Goal: Information Seeking & Learning: Learn about a topic

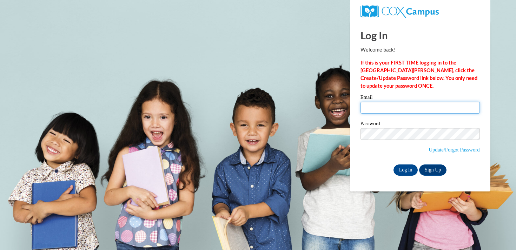
click at [387, 108] on input "Email" at bounding box center [419, 108] width 119 height 12
type input "sydnjohn@hssdschools.org"
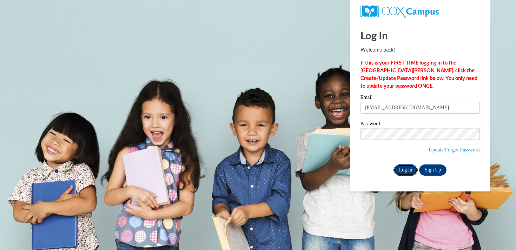
click at [406, 168] on input "Log In" at bounding box center [405, 170] width 25 height 11
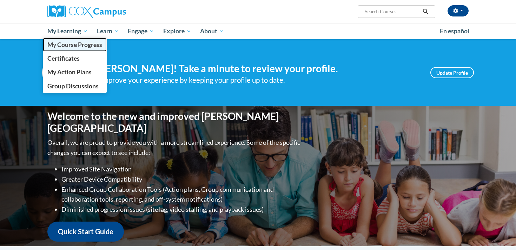
click at [75, 43] on span "My Course Progress" at bounding box center [74, 44] width 55 height 7
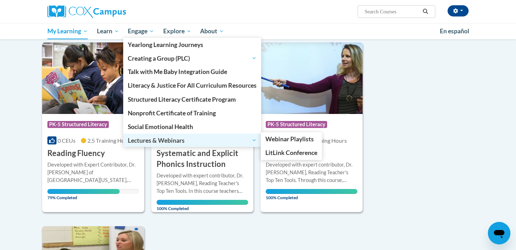
scroll to position [86, 0]
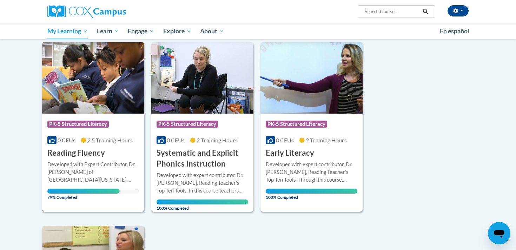
click at [86, 152] on h3 "Reading Fluency" at bounding box center [76, 153] width 58 height 11
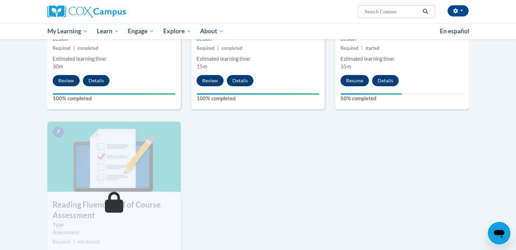
scroll to position [428, 0]
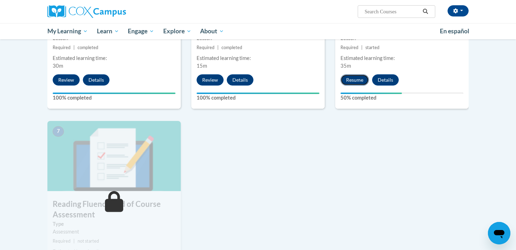
click at [353, 78] on button "Resume" at bounding box center [354, 79] width 28 height 11
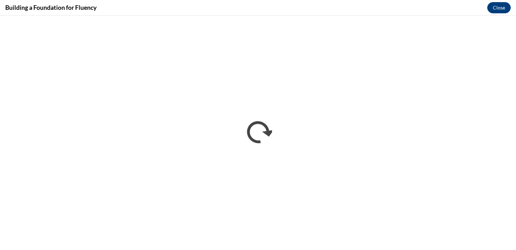
scroll to position [0, 0]
click at [499, 9] on button "Close" at bounding box center [499, 7] width 24 height 11
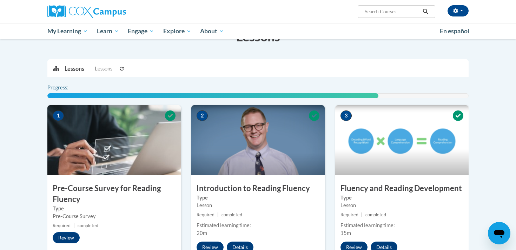
scroll to position [428, 0]
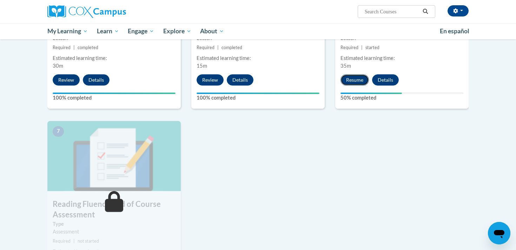
click at [354, 77] on button "Resume" at bounding box center [354, 79] width 28 height 11
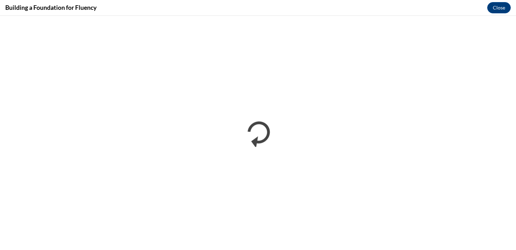
scroll to position [0, 0]
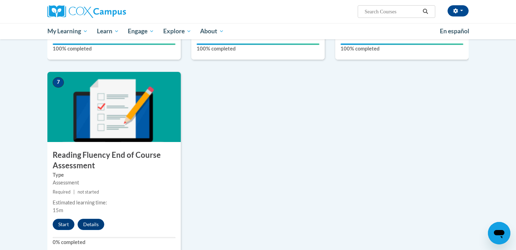
scroll to position [485, 0]
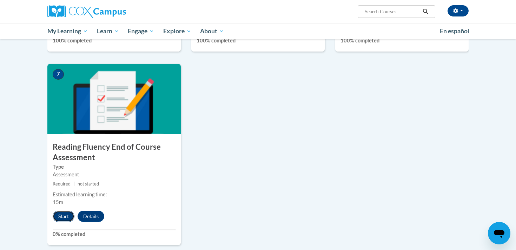
click at [65, 216] on button "Start" at bounding box center [64, 216] width 22 height 11
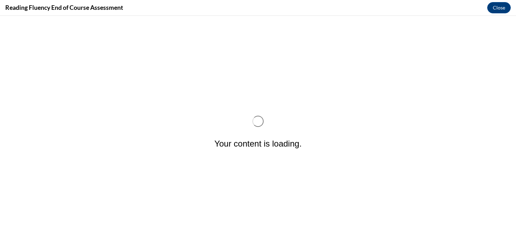
scroll to position [0, 0]
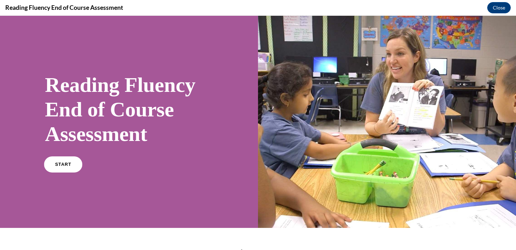
click at [68, 165] on span "START" at bounding box center [63, 164] width 16 height 5
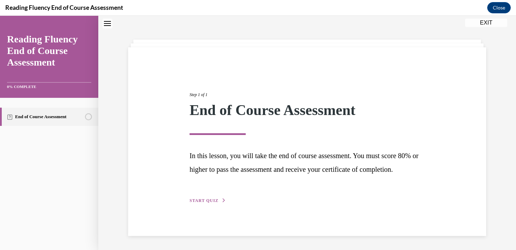
scroll to position [32, 0]
click at [211, 203] on span "START QUIZ" at bounding box center [204, 200] width 29 height 5
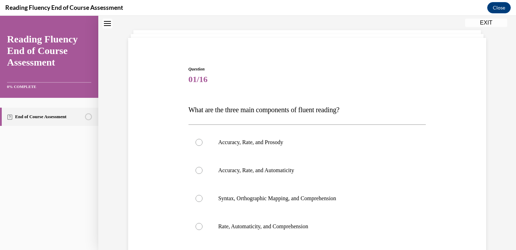
scroll to position [79, 0]
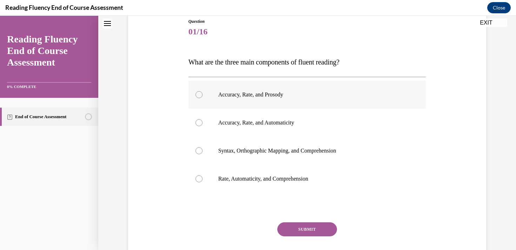
click at [332, 95] on p "Accuracy, Rate, and Prosody" at bounding box center [313, 94] width 190 height 7
click at [203, 95] on input "Accuracy, Rate, and Prosody" at bounding box center [198, 94] width 7 height 7
radio input "true"
click at [305, 227] on button "SUBMIT" at bounding box center [307, 230] width 60 height 14
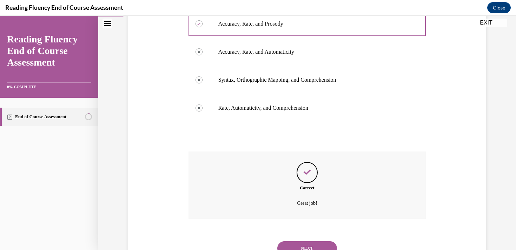
scroll to position [180, 0]
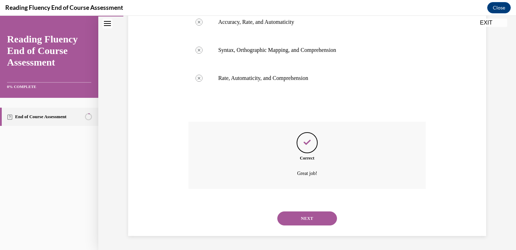
click at [307, 217] on button "NEXT" at bounding box center [307, 219] width 60 height 14
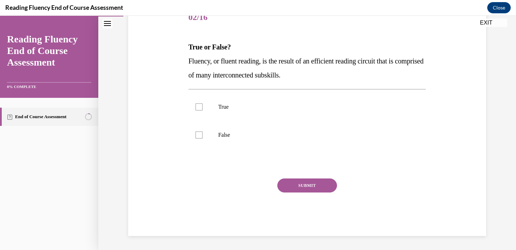
scroll to position [78, 0]
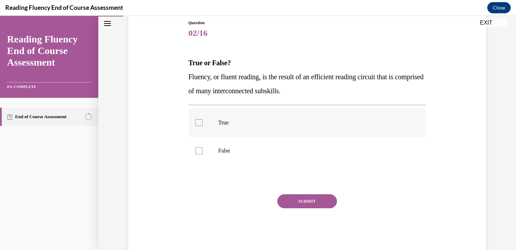
click at [259, 127] on label "True" at bounding box center [307, 123] width 238 height 28
click at [203, 126] on input "True" at bounding box center [198, 122] width 7 height 7
checkbox input "true"
click at [301, 202] on button "SUBMIT" at bounding box center [307, 201] width 60 height 14
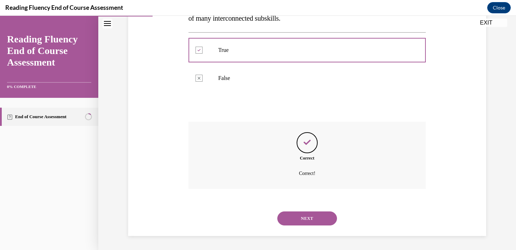
click at [304, 212] on button "NEXT" at bounding box center [307, 219] width 60 height 14
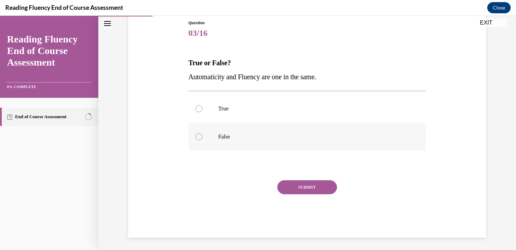
click at [283, 140] on p "False" at bounding box center [313, 136] width 190 height 7
click at [203, 140] on input "False" at bounding box center [198, 136] width 7 height 7
radio input "true"
click at [300, 186] on button "SUBMIT" at bounding box center [307, 187] width 60 height 14
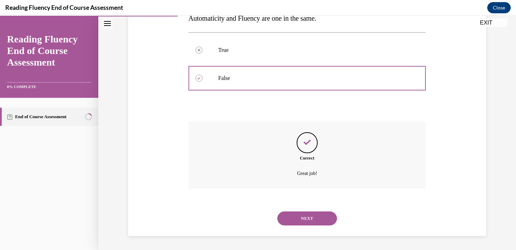
click at [301, 215] on button "NEXT" at bounding box center [307, 219] width 60 height 14
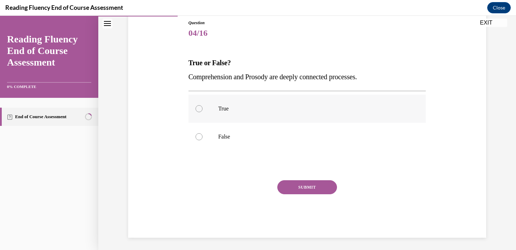
click at [285, 106] on p "True" at bounding box center [313, 108] width 190 height 7
click at [203, 106] on input "True" at bounding box center [198, 108] width 7 height 7
radio input "true"
click at [297, 187] on button "SUBMIT" at bounding box center [307, 187] width 60 height 14
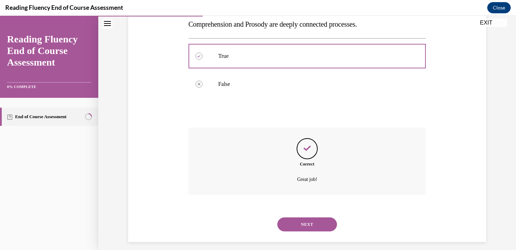
scroll to position [137, 0]
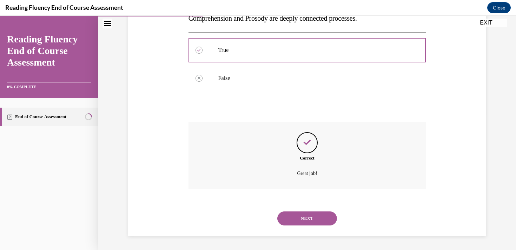
click at [298, 225] on button "NEXT" at bounding box center [307, 219] width 60 height 14
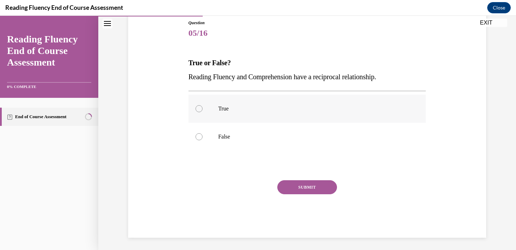
click at [276, 111] on p "True" at bounding box center [313, 108] width 190 height 7
click at [203, 111] on input "True" at bounding box center [198, 108] width 7 height 7
radio input "true"
click at [298, 192] on button "SUBMIT" at bounding box center [307, 187] width 60 height 14
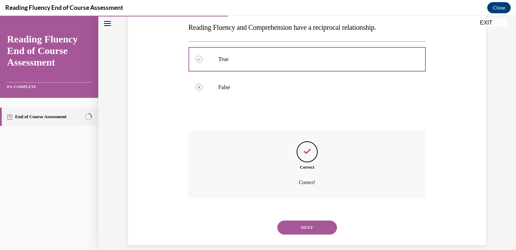
scroll to position [137, 0]
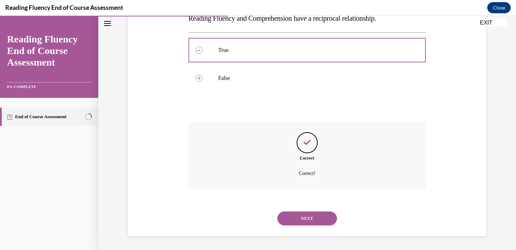
click at [304, 214] on button "NEXT" at bounding box center [307, 219] width 60 height 14
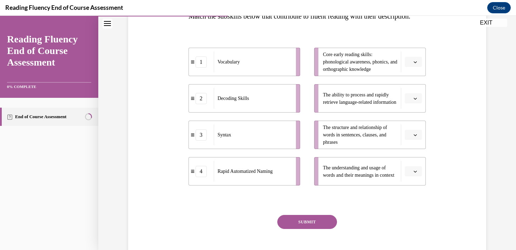
scroll to position [126, 0]
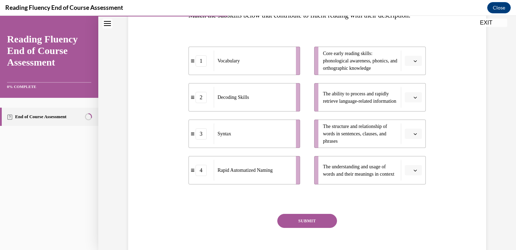
click at [414, 137] on span "button" at bounding box center [415, 134] width 5 height 5
click at [411, 204] on span "3" at bounding box center [410, 206] width 2 height 6
click at [418, 100] on span "button" at bounding box center [415, 97] width 5 height 5
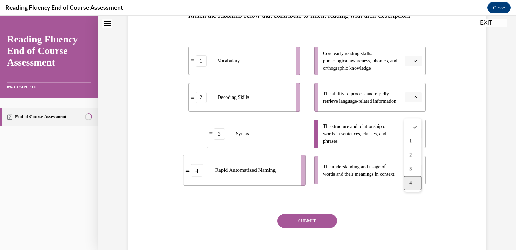
click at [416, 183] on div "4" at bounding box center [413, 183] width 18 height 14
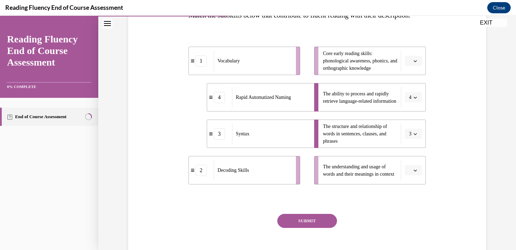
click at [415, 63] on icon "button" at bounding box center [415, 61] width 4 height 4
click at [414, 118] on div "2" at bounding box center [413, 119] width 18 height 14
click at [410, 174] on span "Please select an option" at bounding box center [410, 170] width 2 height 7
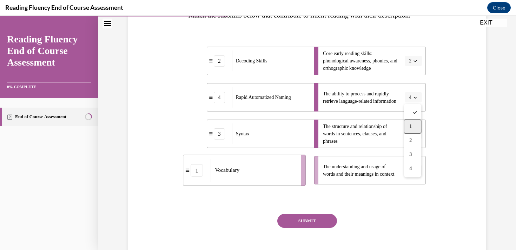
click at [410, 127] on span "1" at bounding box center [410, 127] width 2 height 6
click at [311, 228] on button "SUBMIT" at bounding box center [307, 221] width 60 height 14
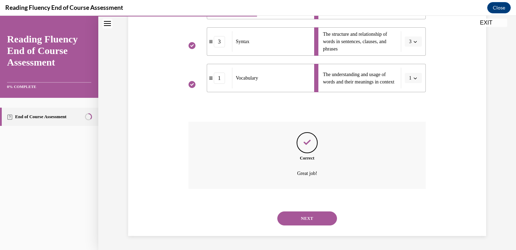
scroll to position [232, 0]
click at [310, 219] on button "NEXT" at bounding box center [307, 219] width 60 height 14
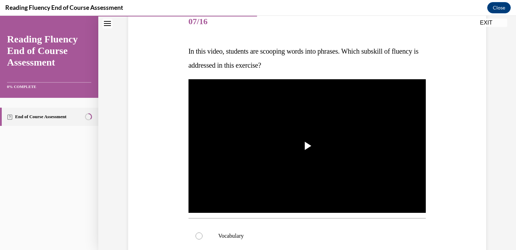
scroll to position [90, 0]
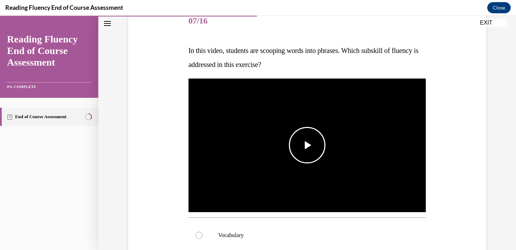
click at [307, 145] on span "Video player" at bounding box center [307, 145] width 0 height 0
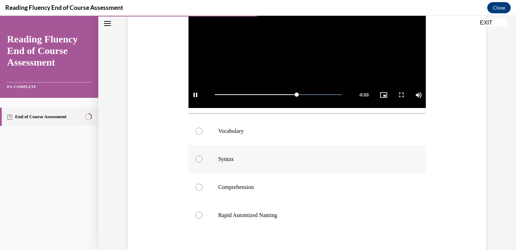
scroll to position [196, 0]
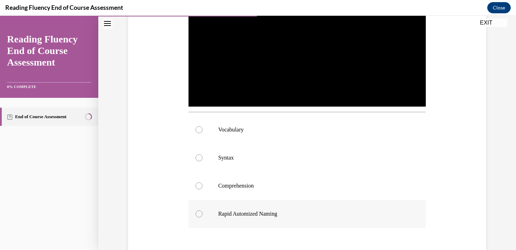
click at [305, 219] on label "Rapid Automized Naming" at bounding box center [307, 214] width 238 height 28
click at [203, 218] on input "Rapid Automized Naming" at bounding box center [198, 214] width 7 height 7
radio input "true"
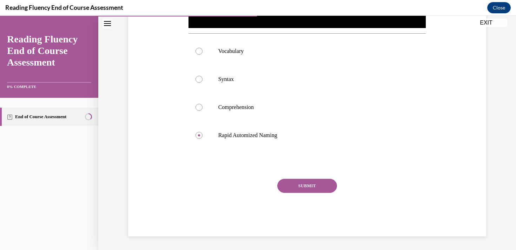
click at [308, 185] on button "SUBMIT" at bounding box center [307, 186] width 60 height 14
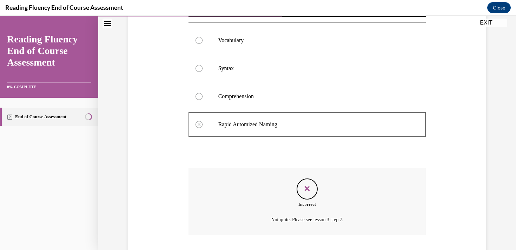
scroll to position [280, 0]
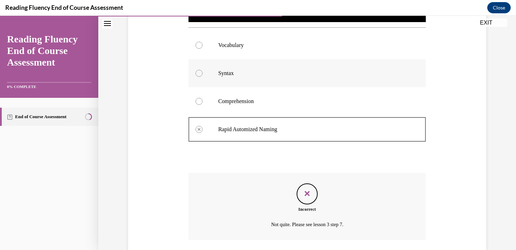
click at [251, 72] on p "Syntax" at bounding box center [313, 73] width 190 height 7
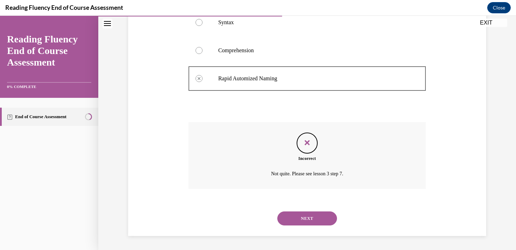
click at [311, 222] on button "NEXT" at bounding box center [307, 219] width 60 height 14
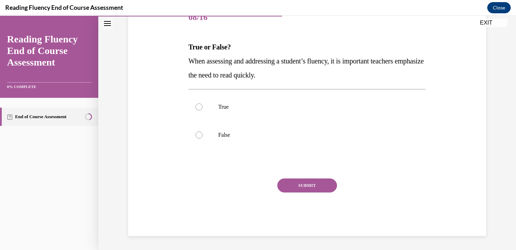
scroll to position [78, 0]
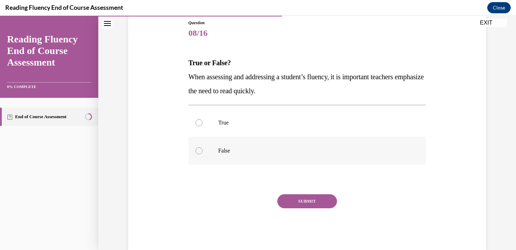
click at [305, 154] on p "False" at bounding box center [313, 150] width 190 height 7
click at [203, 154] on input "False" at bounding box center [198, 150] width 7 height 7
radio input "true"
click at [305, 201] on button "SUBMIT" at bounding box center [307, 201] width 60 height 14
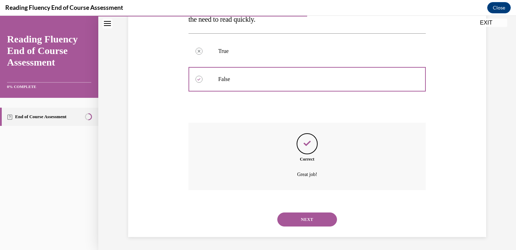
scroll to position [151, 0]
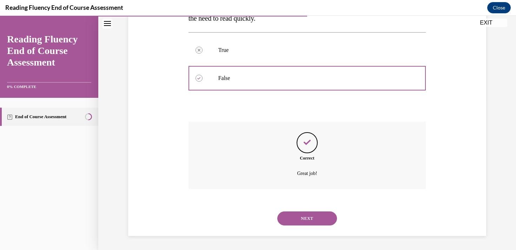
click at [305, 218] on button "NEXT" at bounding box center [307, 219] width 60 height 14
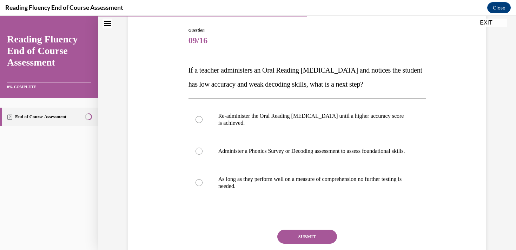
scroll to position [69, 0]
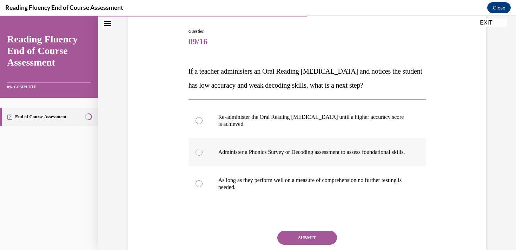
click at [345, 163] on label "Administer a Phonics Survey or Decoding assessment to assess foundational skill…" at bounding box center [307, 152] width 238 height 28
click at [203, 156] on input "Administer a Phonics Survey or Decoding assessment to assess foundational skill…" at bounding box center [198, 152] width 7 height 7
radio input "true"
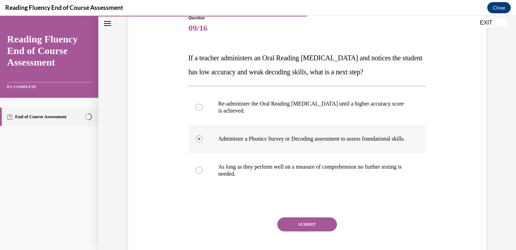
scroll to position [83, 0]
click at [321, 222] on div "Question 09/16 If a teacher administers an Oral Reading Fluency assessment and …" at bounding box center [307, 144] width 238 height 260
click at [321, 231] on button "SUBMIT" at bounding box center [307, 224] width 60 height 14
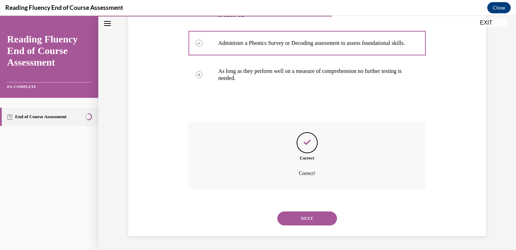
click at [317, 220] on button "NEXT" at bounding box center [307, 219] width 60 height 14
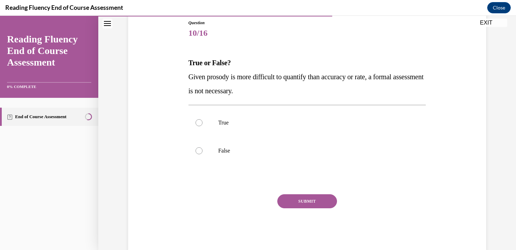
click at [262, 165] on div "True False" at bounding box center [307, 137] width 238 height 64
click at [264, 156] on label "False" at bounding box center [307, 151] width 238 height 28
click at [203, 154] on input "False" at bounding box center [198, 150] width 7 height 7
radio input "true"
click at [290, 203] on button "SUBMIT" at bounding box center [307, 201] width 60 height 14
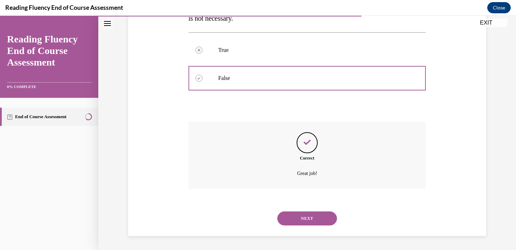
click at [301, 220] on button "NEXT" at bounding box center [307, 219] width 60 height 14
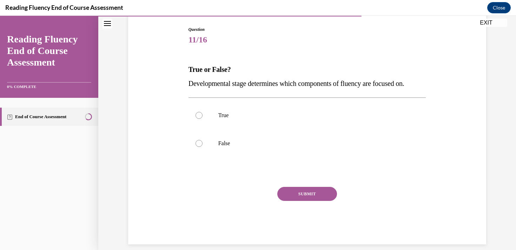
scroll to position [71, 0]
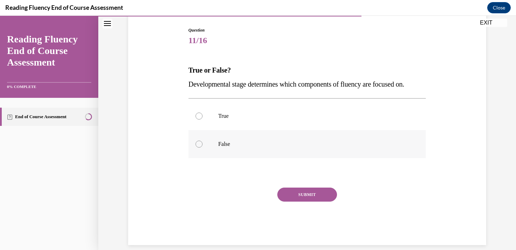
click at [271, 137] on label "False" at bounding box center [307, 144] width 238 height 28
click at [203, 141] on input "False" at bounding box center [198, 144] width 7 height 7
radio input "true"
click at [294, 196] on button "SUBMIT" at bounding box center [307, 195] width 60 height 14
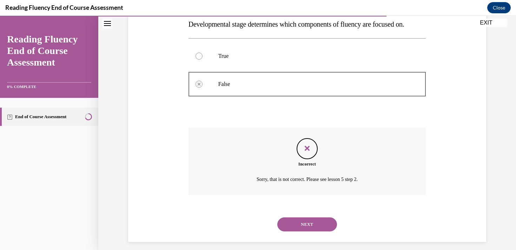
scroll to position [137, 0]
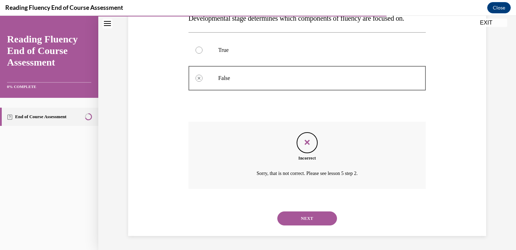
click at [301, 219] on button "NEXT" at bounding box center [307, 219] width 60 height 14
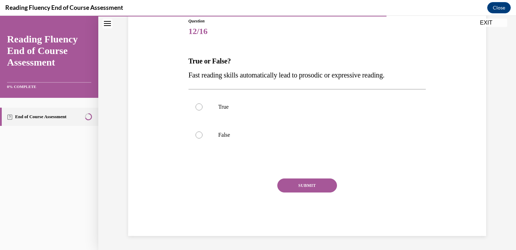
scroll to position [78, 0]
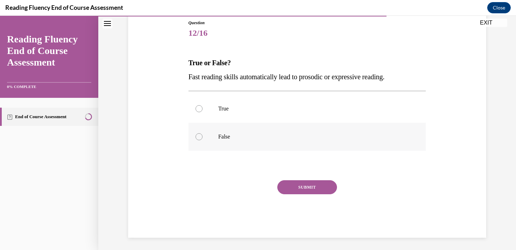
click at [307, 138] on p "False" at bounding box center [313, 136] width 190 height 7
click at [203, 138] on input "False" at bounding box center [198, 136] width 7 height 7
radio input "true"
click at [308, 179] on div "Question 12/16 True or False? Fast reading skills automatically lead to prosodi…" at bounding box center [307, 129] width 238 height 218
click at [308, 186] on button "SUBMIT" at bounding box center [307, 187] width 60 height 14
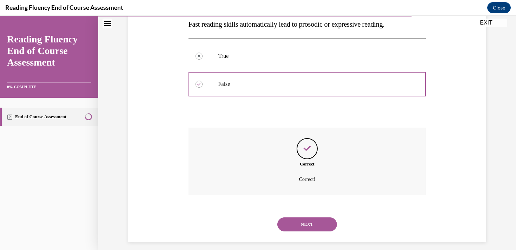
scroll to position [137, 0]
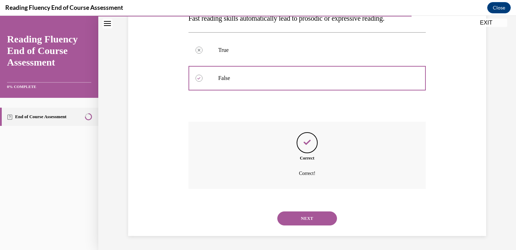
click at [310, 208] on div "NEXT" at bounding box center [307, 219] width 238 height 28
click at [310, 216] on button "NEXT" at bounding box center [307, 219] width 60 height 14
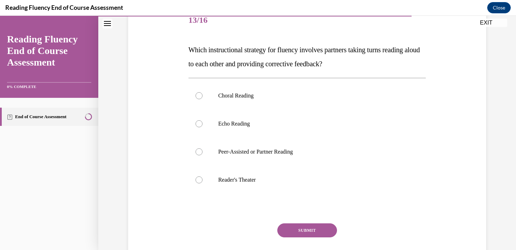
scroll to position [92, 0]
click at [310, 157] on label "Peer-Assisted or Partner Reading" at bounding box center [307, 151] width 238 height 28
click at [203, 155] on input "Peer-Assisted or Partner Reading" at bounding box center [198, 151] width 7 height 7
radio input "true"
click at [310, 228] on button "SUBMIT" at bounding box center [307, 230] width 60 height 14
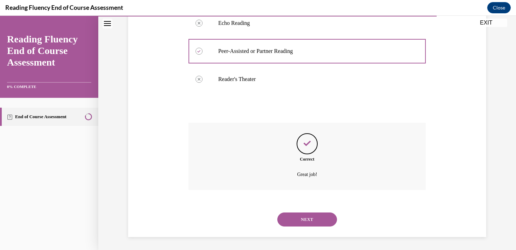
scroll to position [193, 0]
click at [313, 223] on button "NEXT" at bounding box center [307, 219] width 60 height 14
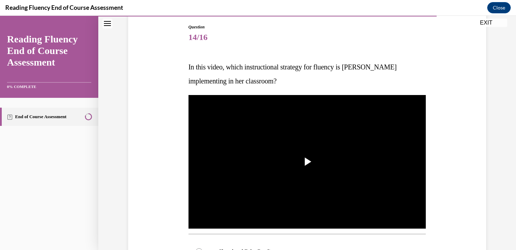
scroll to position [74, 0]
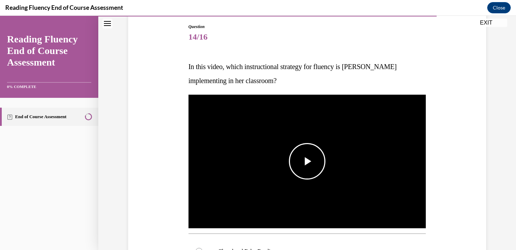
click at [307, 161] on span "Video player" at bounding box center [307, 161] width 0 height 0
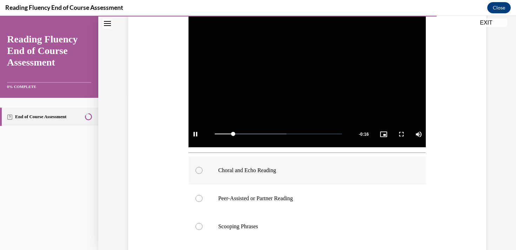
scroll to position [159, 0]
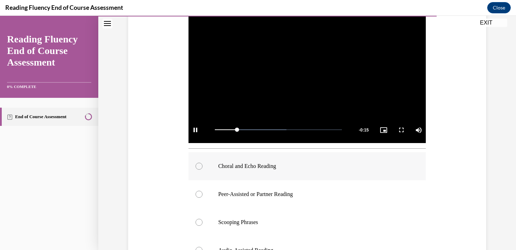
click at [317, 165] on p "Choral and Echo Reading" at bounding box center [313, 166] width 190 height 7
click at [203, 165] on input "Choral and Echo Reading" at bounding box center [198, 166] width 7 height 7
radio input "true"
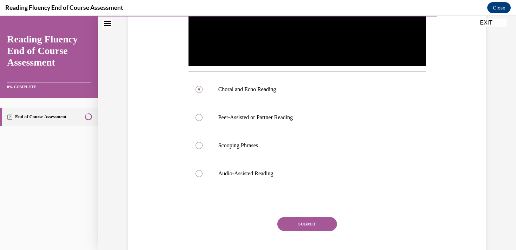
click at [308, 224] on button "SUBMIT" at bounding box center [307, 224] width 60 height 14
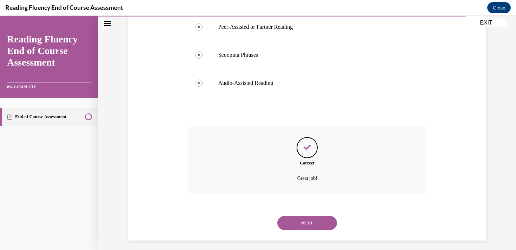
scroll to position [331, 0]
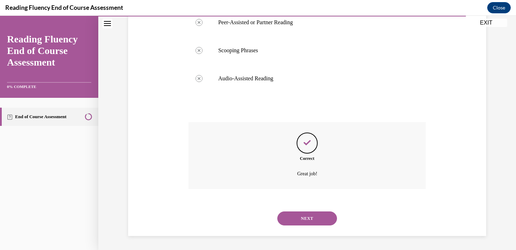
click at [314, 215] on button "NEXT" at bounding box center [307, 219] width 60 height 14
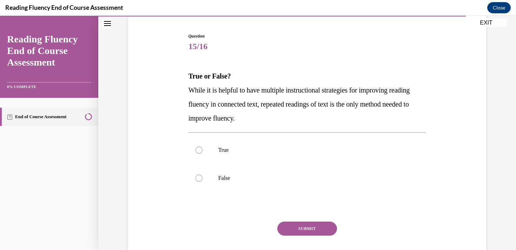
scroll to position [66, 0]
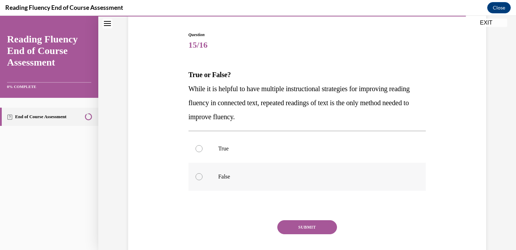
click at [241, 171] on label "False" at bounding box center [307, 177] width 238 height 28
click at [203, 173] on input "False" at bounding box center [198, 176] width 7 height 7
radio input "true"
click at [303, 226] on button "SUBMIT" at bounding box center [307, 227] width 60 height 14
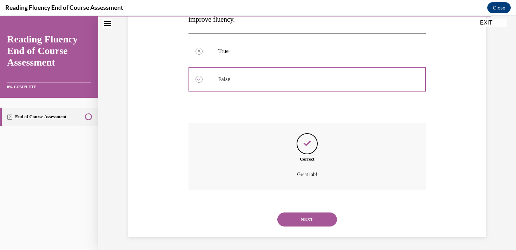
scroll to position [165, 0]
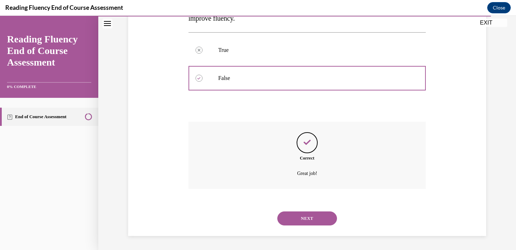
click at [306, 214] on button "NEXT" at bounding box center [307, 219] width 60 height 14
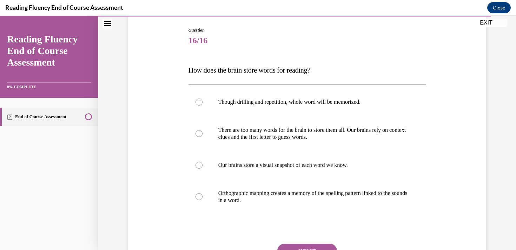
scroll to position [71, 0]
click at [360, 205] on label "Orthographic mapping creates a memory of the spelling pattern linked to the sou…" at bounding box center [307, 196] width 238 height 35
click at [203, 200] on input "Orthographic mapping creates a memory of the spelling pattern linked to the sou…" at bounding box center [198, 196] width 7 height 7
radio input "true"
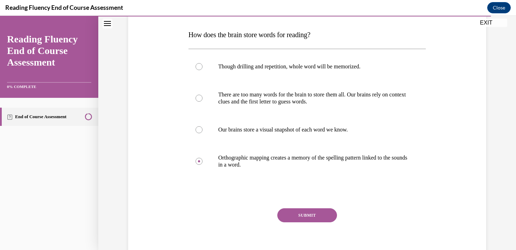
click at [316, 211] on button "SUBMIT" at bounding box center [307, 215] width 60 height 14
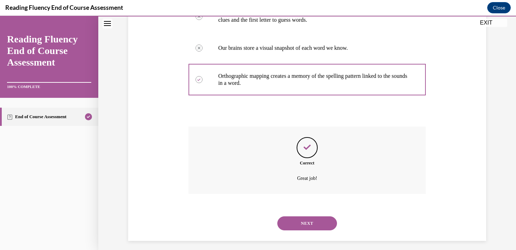
scroll to position [193, 0]
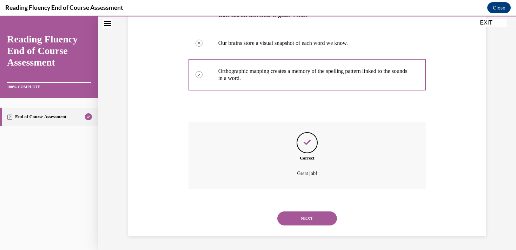
click at [310, 219] on button "NEXT" at bounding box center [307, 219] width 60 height 14
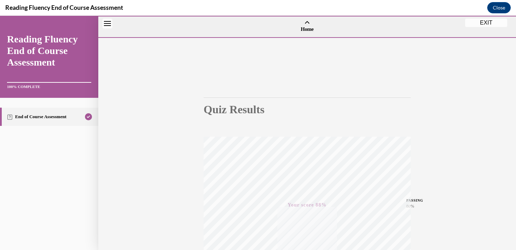
scroll to position [125, 0]
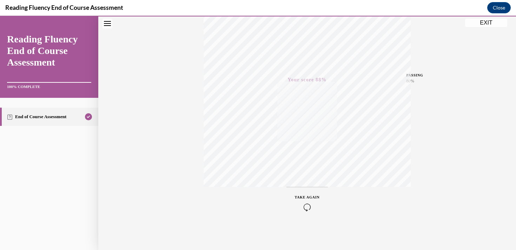
click at [479, 26] on button "EXIT" at bounding box center [486, 23] width 42 height 8
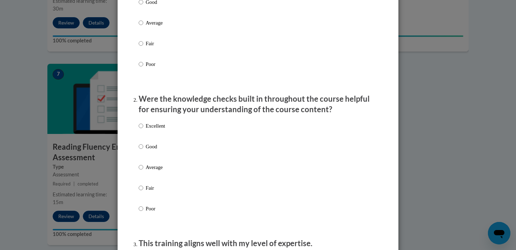
scroll to position [0, 0]
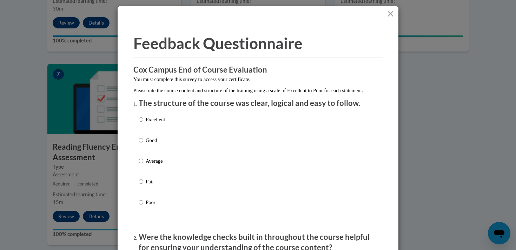
click at [390, 13] on button "Close" at bounding box center [390, 13] width 9 height 9
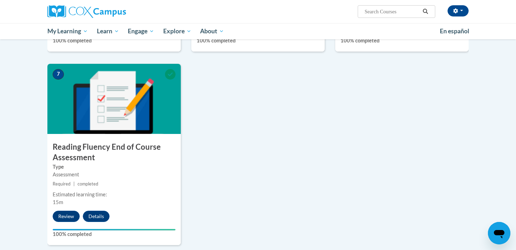
scroll to position [659, 0]
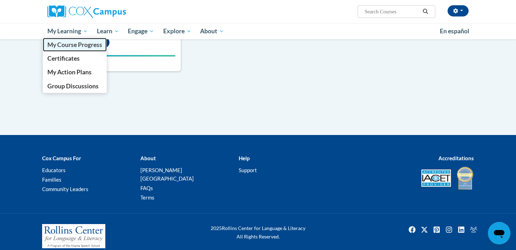
click at [80, 44] on span "My Course Progress" at bounding box center [74, 44] width 55 height 7
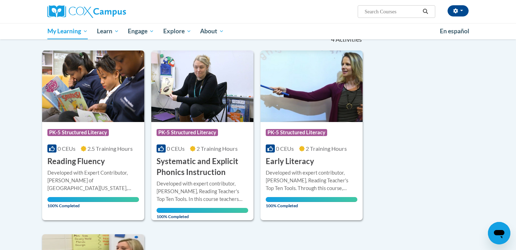
scroll to position [77, 0]
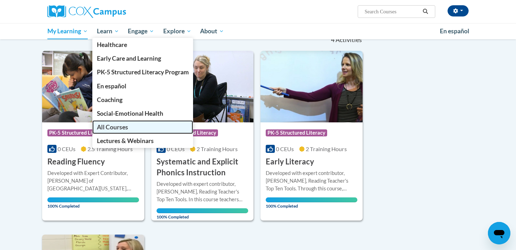
click at [127, 130] on span "All Courses" at bounding box center [112, 127] width 31 height 7
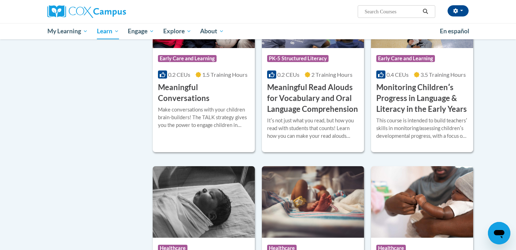
scroll to position [1085, 0]
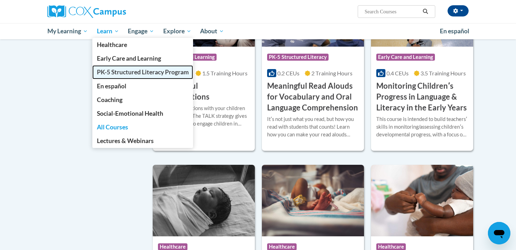
click at [121, 72] on span "PK-5 Structured Literacy Program" at bounding box center [143, 71] width 92 height 7
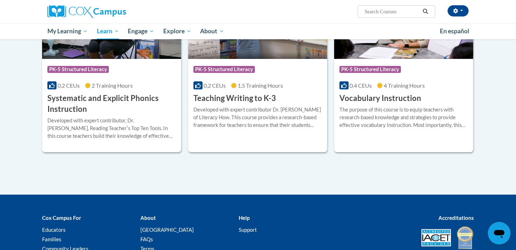
scroll to position [812, 0]
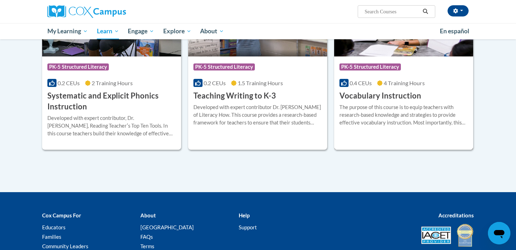
click at [383, 115] on div "The purpose of this course is to equip teachers with research-based knowledge a…" at bounding box center [403, 115] width 128 height 23
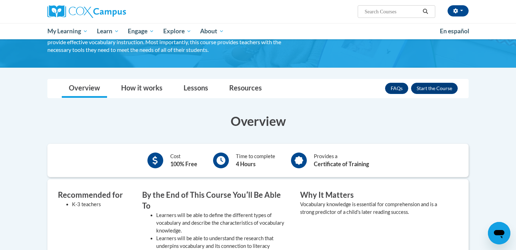
scroll to position [44, 0]
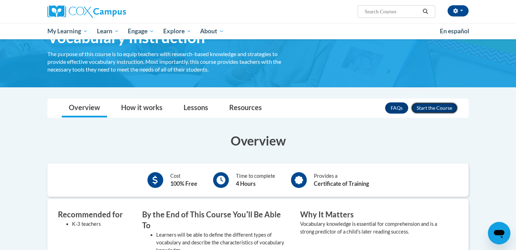
click at [441, 105] on button "Enroll" at bounding box center [434, 107] width 47 height 11
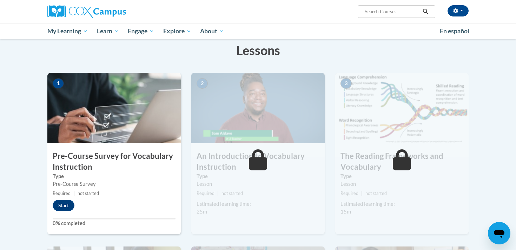
scroll to position [141, 0]
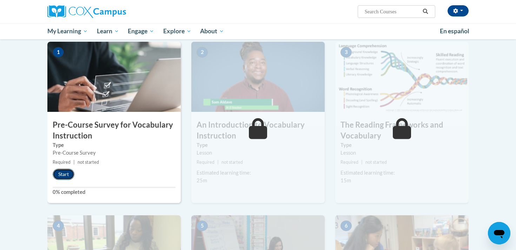
click at [71, 175] on button "Start" at bounding box center [64, 174] width 22 height 11
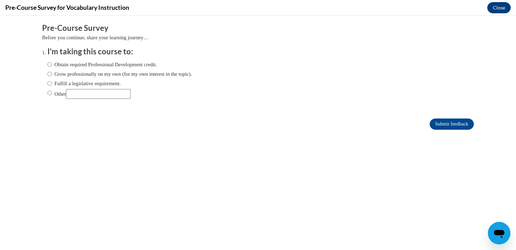
scroll to position [0, 0]
click at [108, 85] on label "Fulfill a legislative requirement." at bounding box center [83, 84] width 73 height 8
click at [52, 85] on input "Fulfill a legislative requirement." at bounding box center [49, 84] width 5 height 8
radio input "true"
click at [444, 127] on input "Submit feedback" at bounding box center [452, 124] width 44 height 11
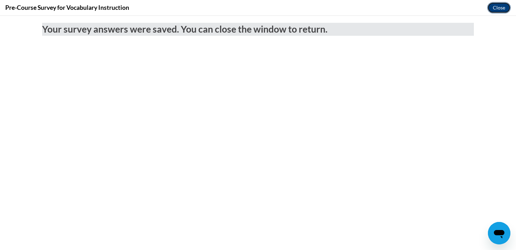
click at [504, 7] on button "Close" at bounding box center [499, 7] width 24 height 11
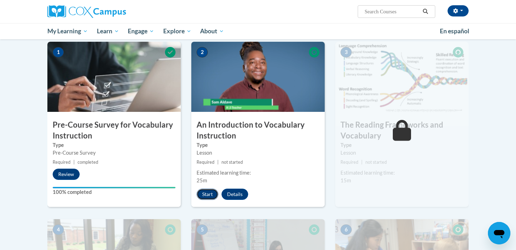
click at [208, 196] on button "Start" at bounding box center [208, 194] width 22 height 11
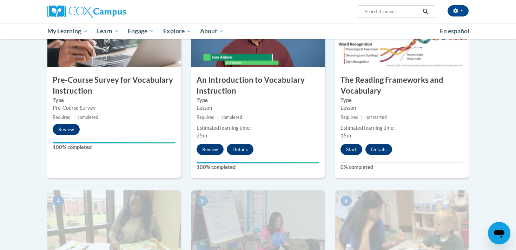
scroll to position [191, 0]
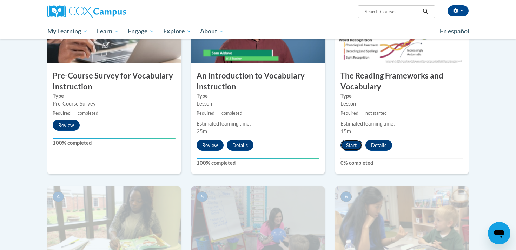
click at [356, 146] on button "Start" at bounding box center [351, 145] width 22 height 11
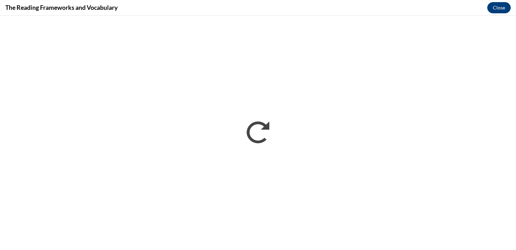
scroll to position [0, 0]
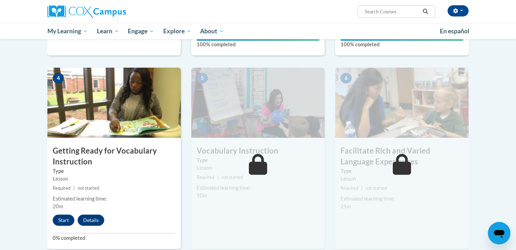
scroll to position [319, 0]
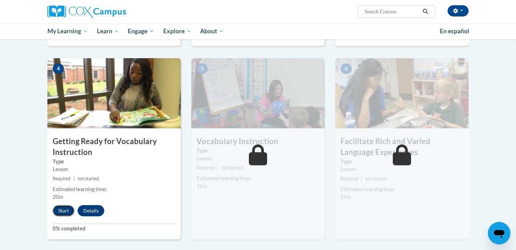
click at [67, 210] on button "Start" at bounding box center [64, 210] width 22 height 11
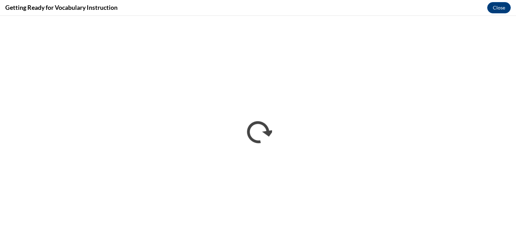
scroll to position [0, 0]
